Goal: Check status: Check status

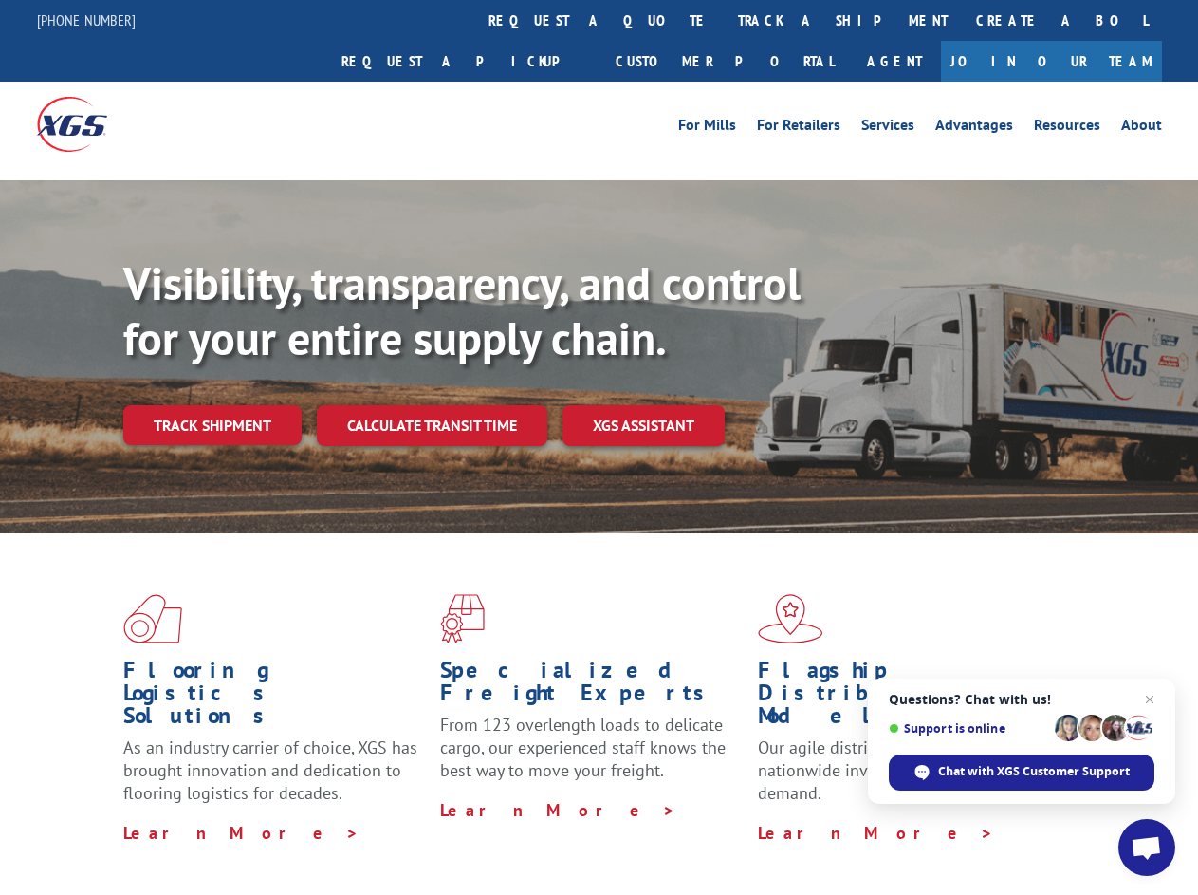
click at [599, 447] on div "Visibility, transparency, and control for your entire supply chain. Track shipm…" at bounding box center [660, 388] width 1075 height 265
click at [724, 20] on link "track a shipment" at bounding box center [843, 20] width 238 height 41
click at [0, 0] on div "Track Shipment Enter your information below to track your shipment(s). Select c…" at bounding box center [0, 0] width 0 height 0
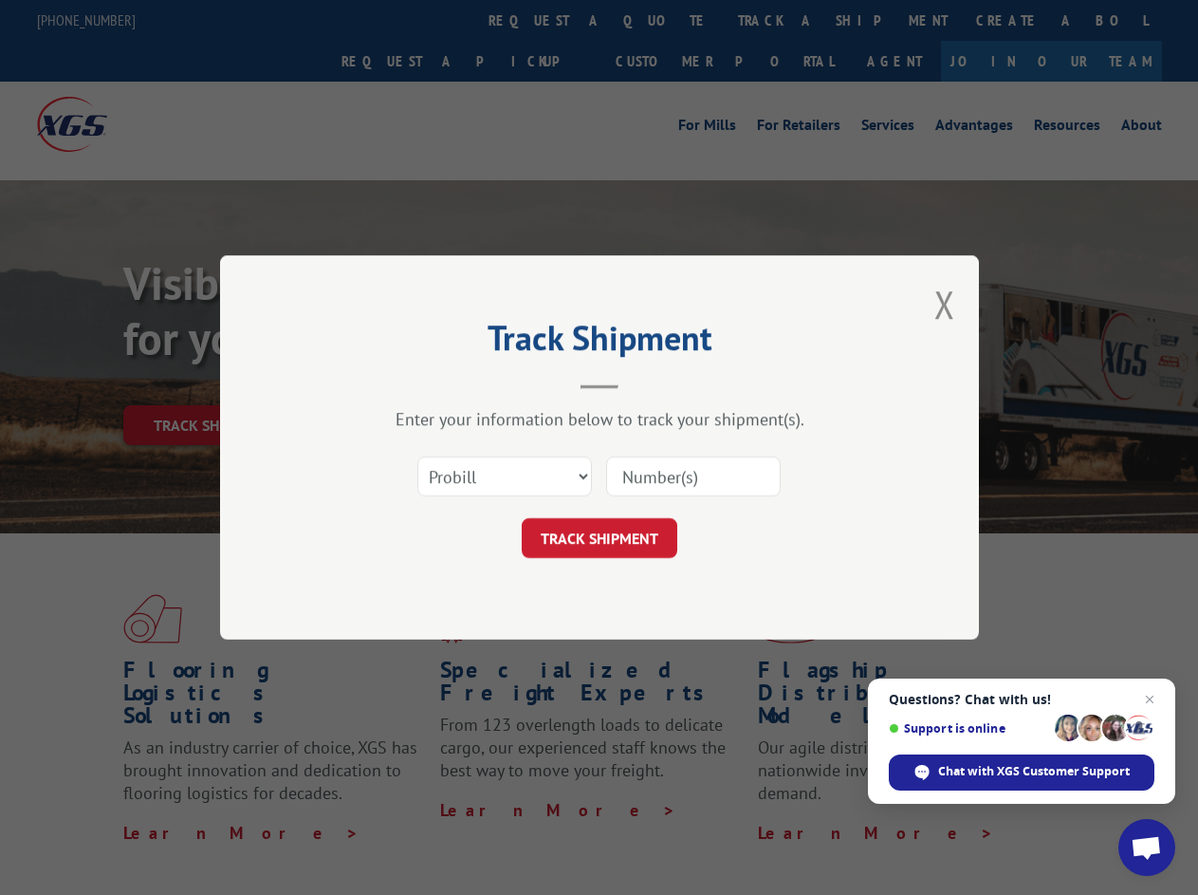
click at [781, 20] on div "Track Shipment Enter your information below to track your shipment(s). Select c…" at bounding box center [599, 447] width 1198 height 895
click at [212, 383] on div "Track Shipment Enter your information below to track your shipment(s). Select c…" at bounding box center [599, 447] width 1198 height 895
click at [431, 383] on header "Track Shipment" at bounding box center [599, 356] width 569 height 65
click at [644, 383] on header "Track Shipment" at bounding box center [599, 356] width 569 height 65
click at [1147, 847] on span "Open chat" at bounding box center [1146, 849] width 31 height 27
